Goal: Information Seeking & Learning: Learn about a topic

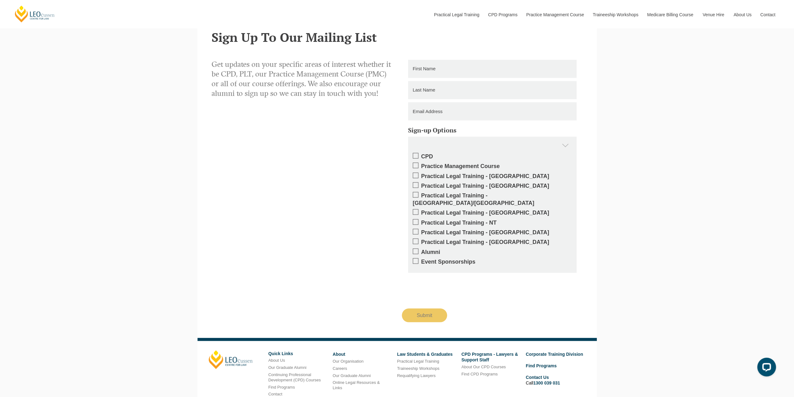
scroll to position [1144, 0]
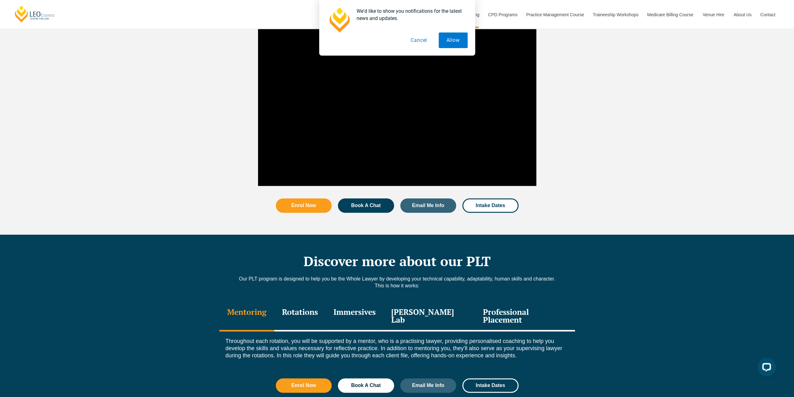
scroll to position [687, 0]
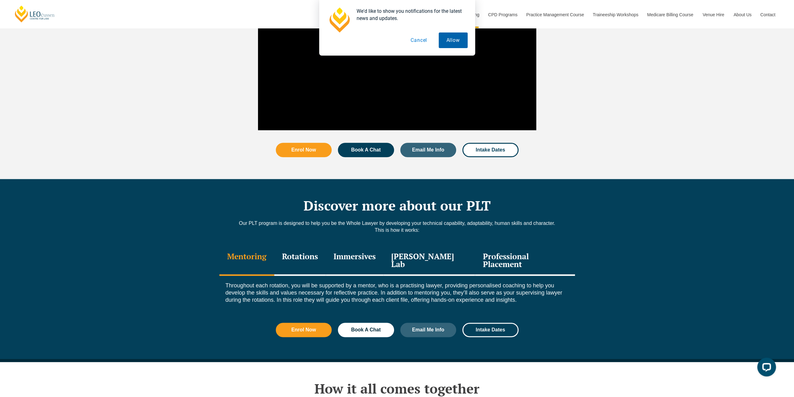
click at [452, 37] on button "Allow" at bounding box center [453, 40] width 29 height 16
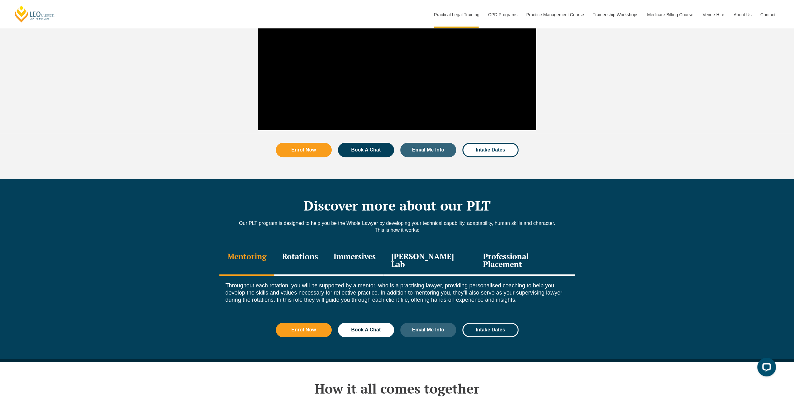
click at [319, 246] on div "Rotations" at bounding box center [299, 261] width 51 height 30
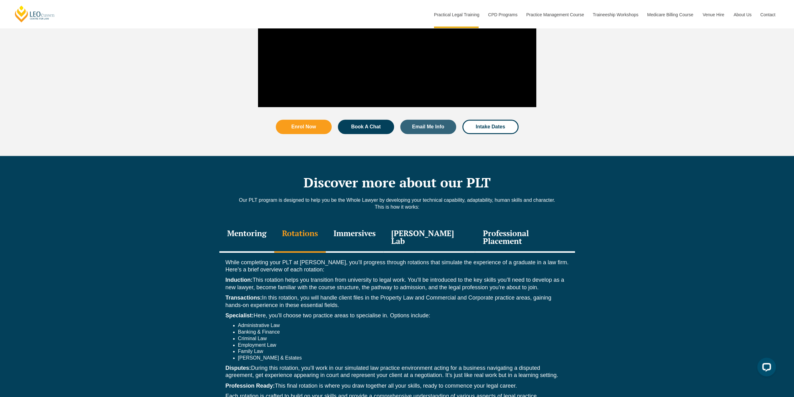
scroll to position [780, 0]
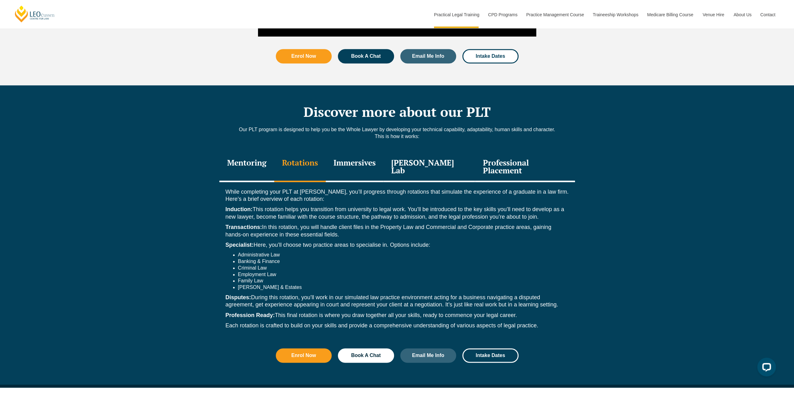
click at [366, 154] on div "Immersives" at bounding box center [355, 167] width 58 height 30
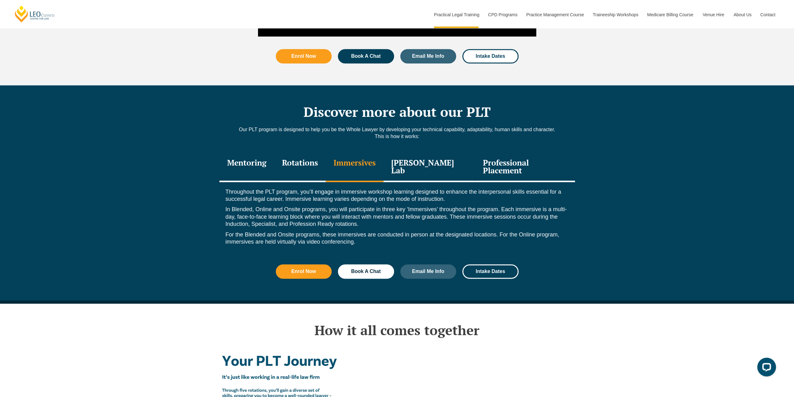
click at [422, 153] on div "Leo Justice Lab" at bounding box center [430, 167] width 92 height 30
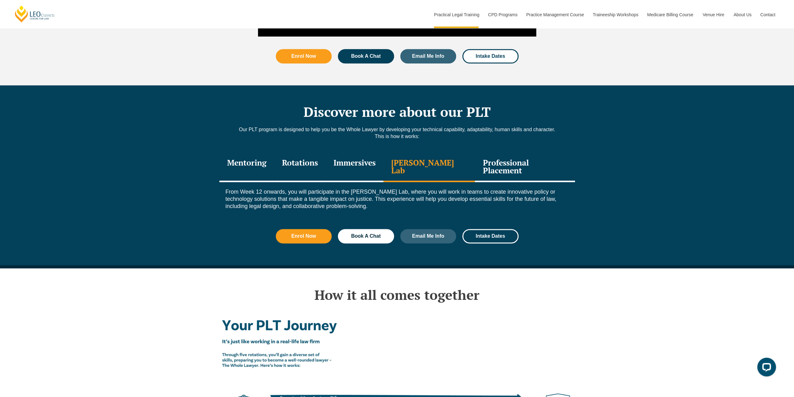
click at [514, 153] on div "Professional Placement" at bounding box center [525, 167] width 100 height 30
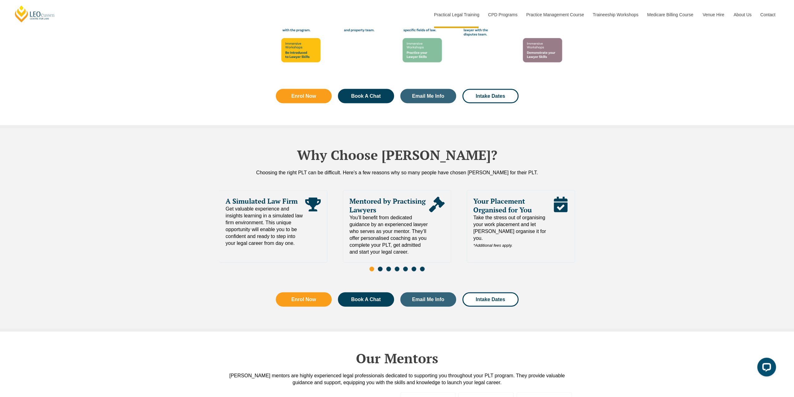
scroll to position [1280, 0]
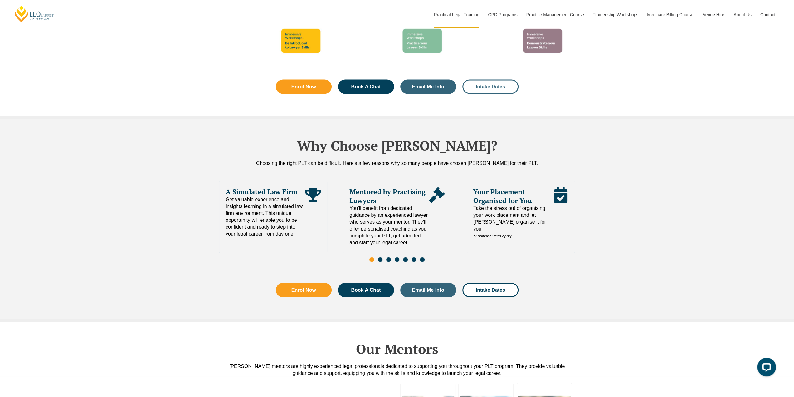
click at [479, 84] on span "Intake Dates" at bounding box center [490, 86] width 29 height 5
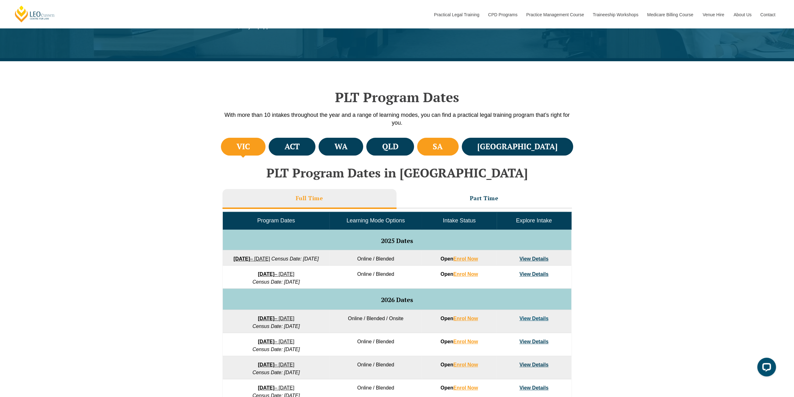
click at [443, 147] on h4 "SA" at bounding box center [438, 146] width 10 height 10
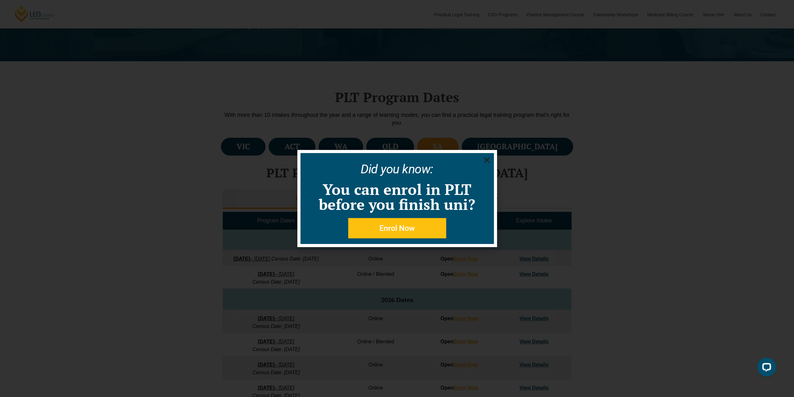
click at [486, 160] on use "Close" at bounding box center [487, 160] width 6 height 6
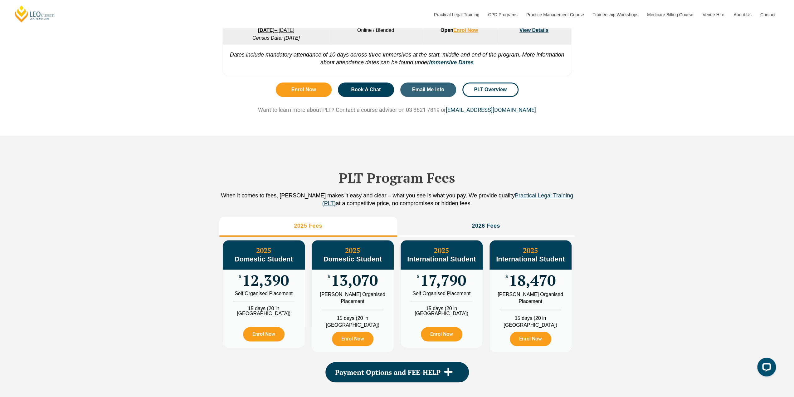
scroll to position [593, 0]
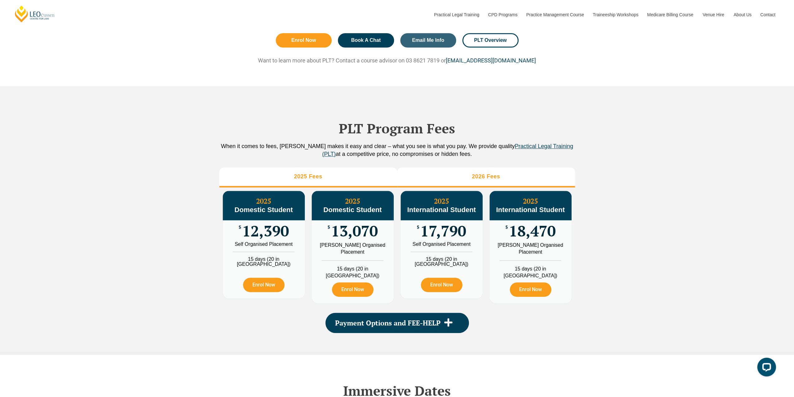
click at [481, 180] on h3 "2026 Fees" at bounding box center [486, 176] width 28 height 7
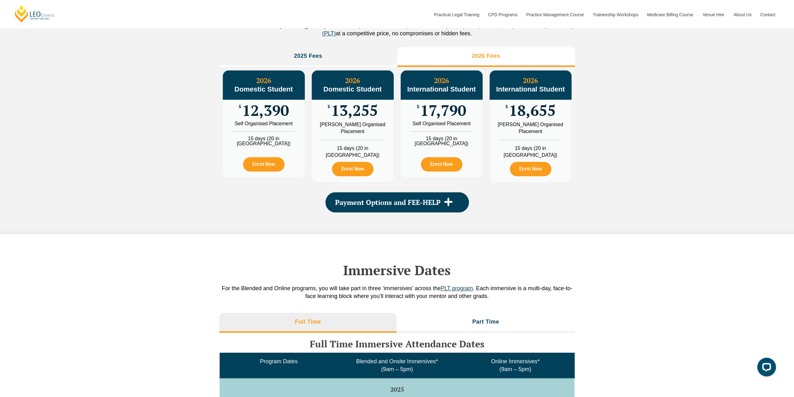
scroll to position [780, 0]
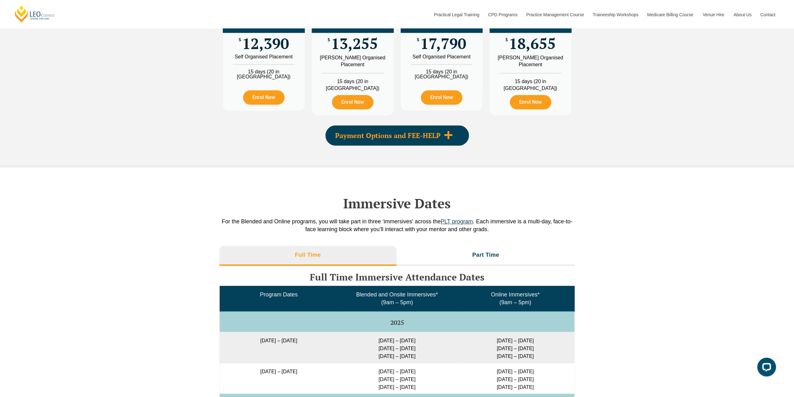
click at [453, 140] on span at bounding box center [449, 135] width 16 height 10
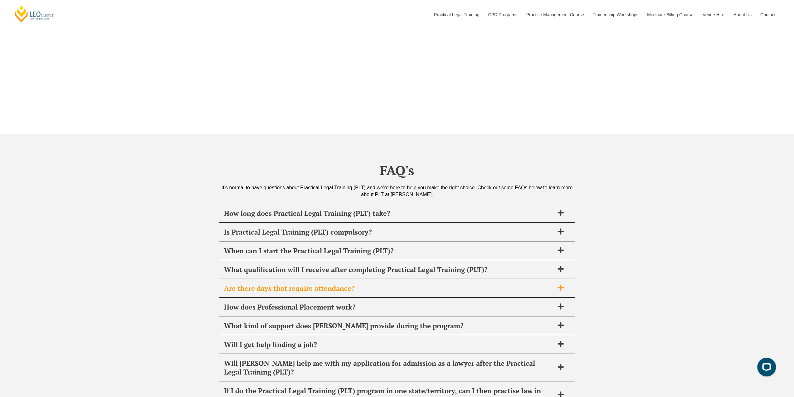
scroll to position [2372, 0]
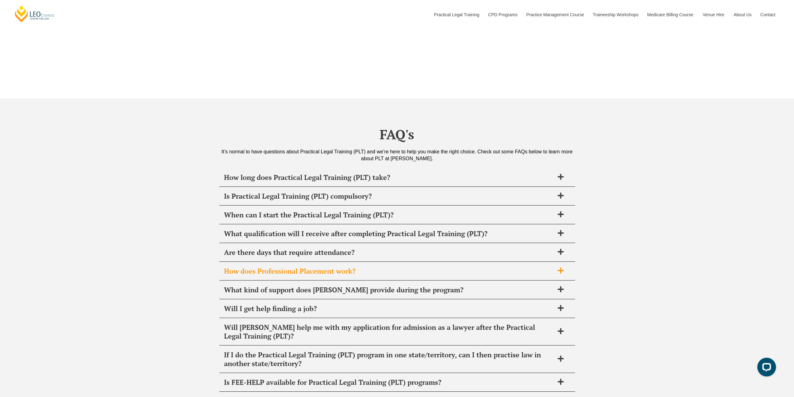
click at [395, 267] on span "How does Professional Placement work?" at bounding box center [389, 271] width 330 height 9
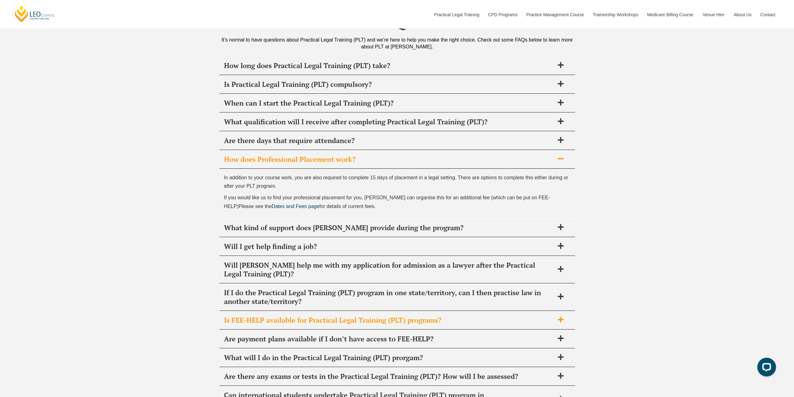
scroll to position [2497, 0]
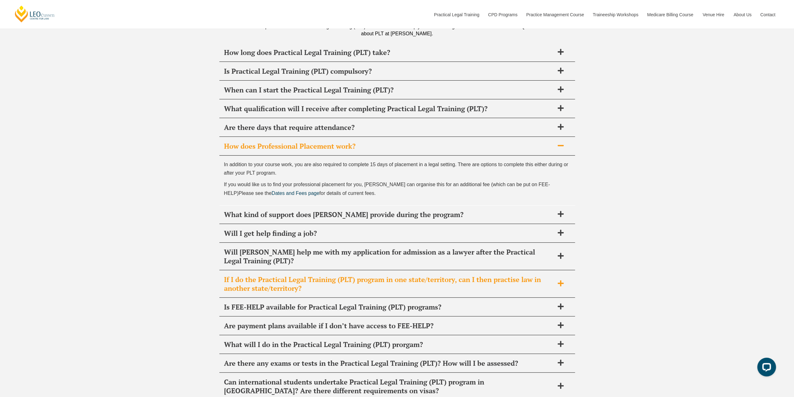
click at [423, 275] on span "If I do the Practical Legal Training (PLT) program in one state/territory, can …" at bounding box center [389, 283] width 330 height 17
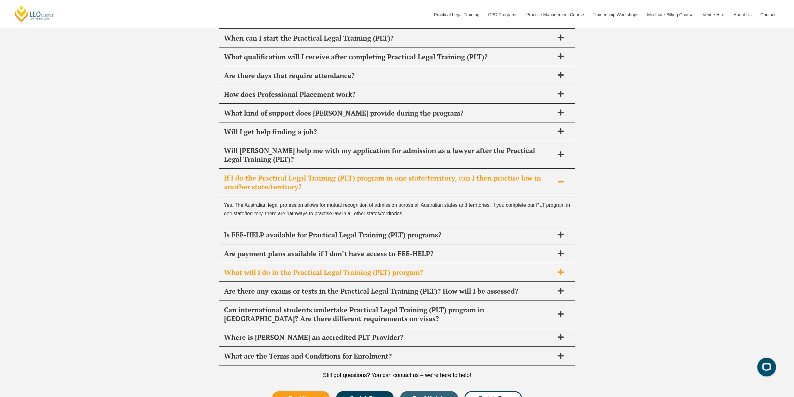
scroll to position [2590, 0]
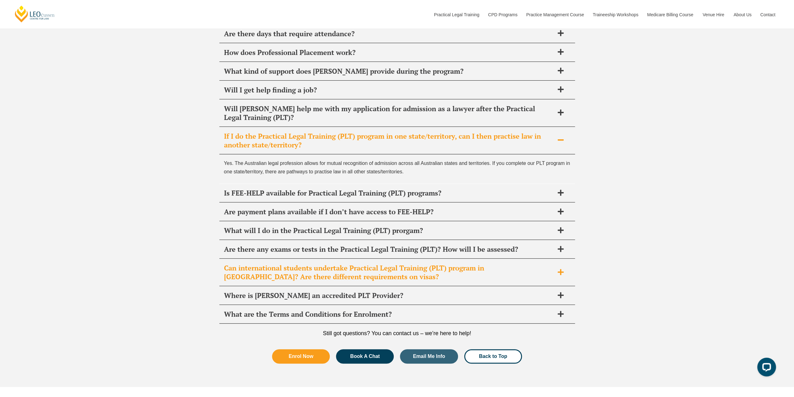
click at [408, 263] on span "Can international students undertake Practical Legal Training (PLT) program in …" at bounding box center [389, 271] width 330 height 17
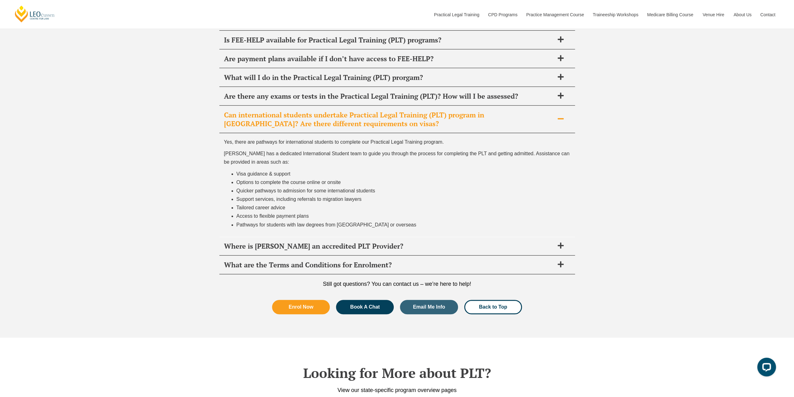
scroll to position [2715, 0]
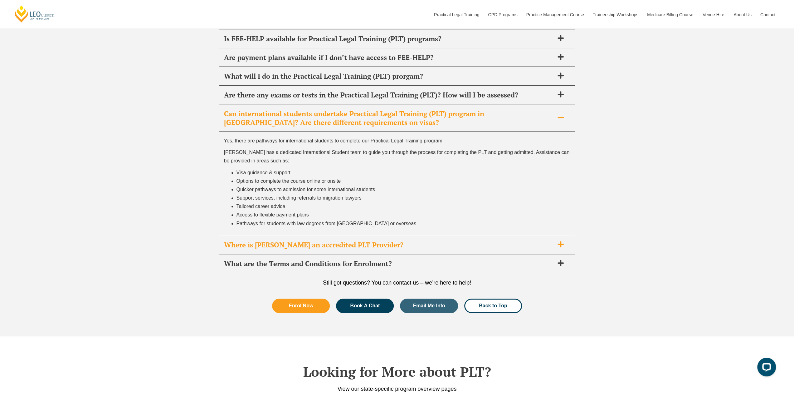
click at [379, 240] on span "Where is Leo Cussen an accredited PLT Provider?" at bounding box center [389, 244] width 330 height 9
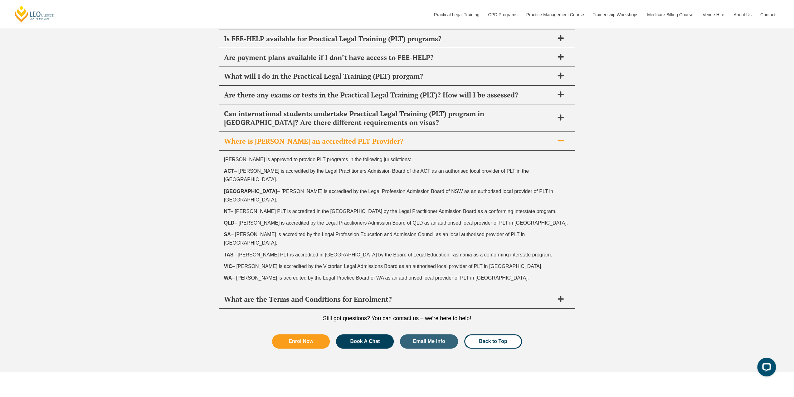
scroll to position [2746, 0]
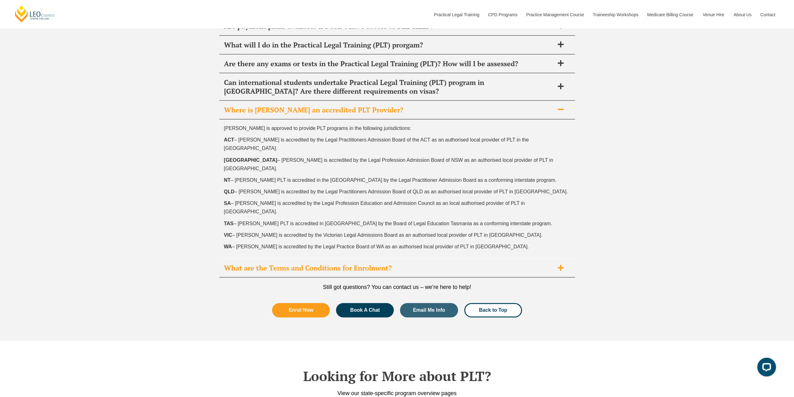
click at [560, 264] on icon at bounding box center [561, 267] width 6 height 6
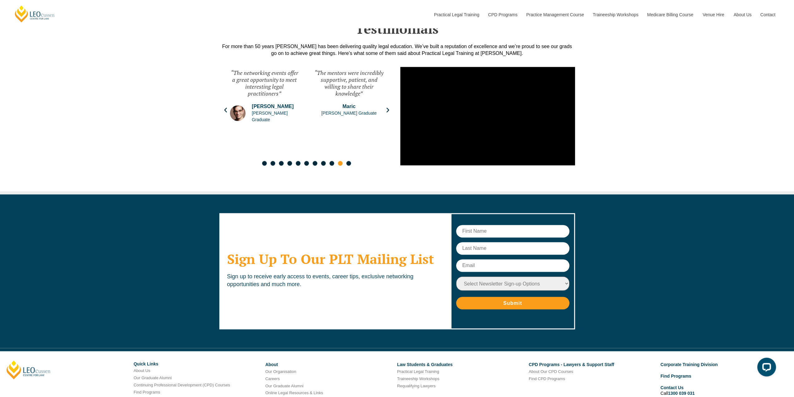
scroll to position [3321, 0]
